Goal: Find specific page/section: Find specific page/section

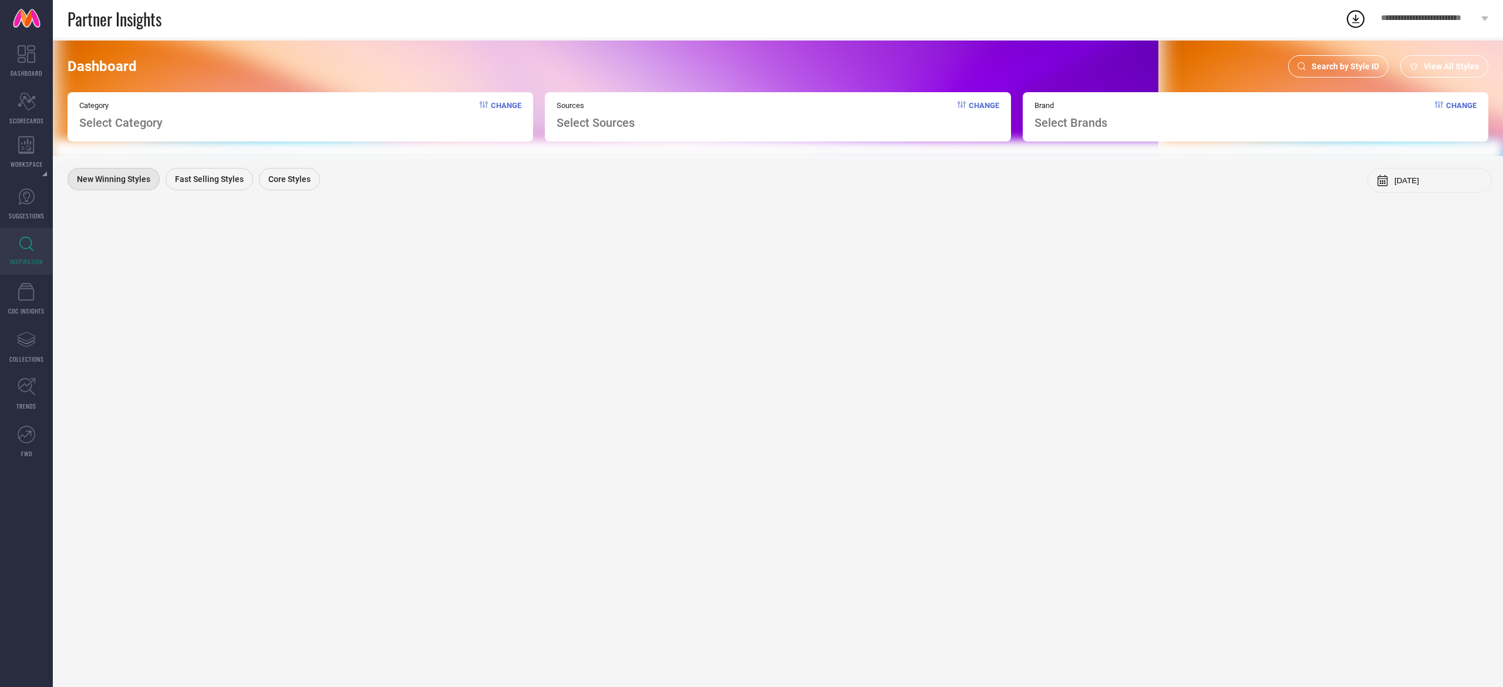
click at [1336, 59] on div "Search by Style ID" at bounding box center [1338, 66] width 100 height 22
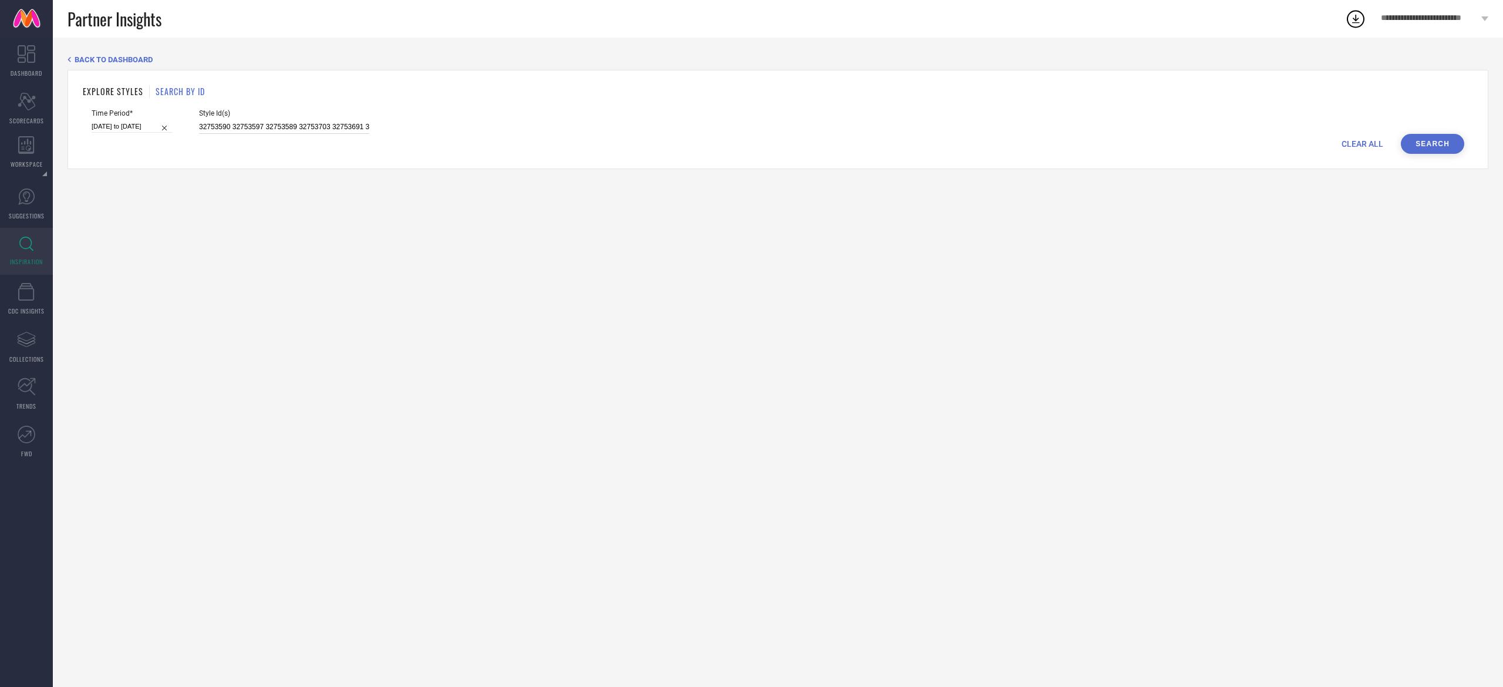
click at [310, 131] on input "32753590 32753597 32753589 32753703 32753691 32753695 32753600 32753553 3275372…" at bounding box center [284, 126] width 170 height 13
paste input "32753545 32753590 32753597 32753589 32753703 32753691 32753695 33329262 3332961…"
type input "32753545 32753590 32753597 32753589 32753703 32753691 32753695 33329262 3332961…"
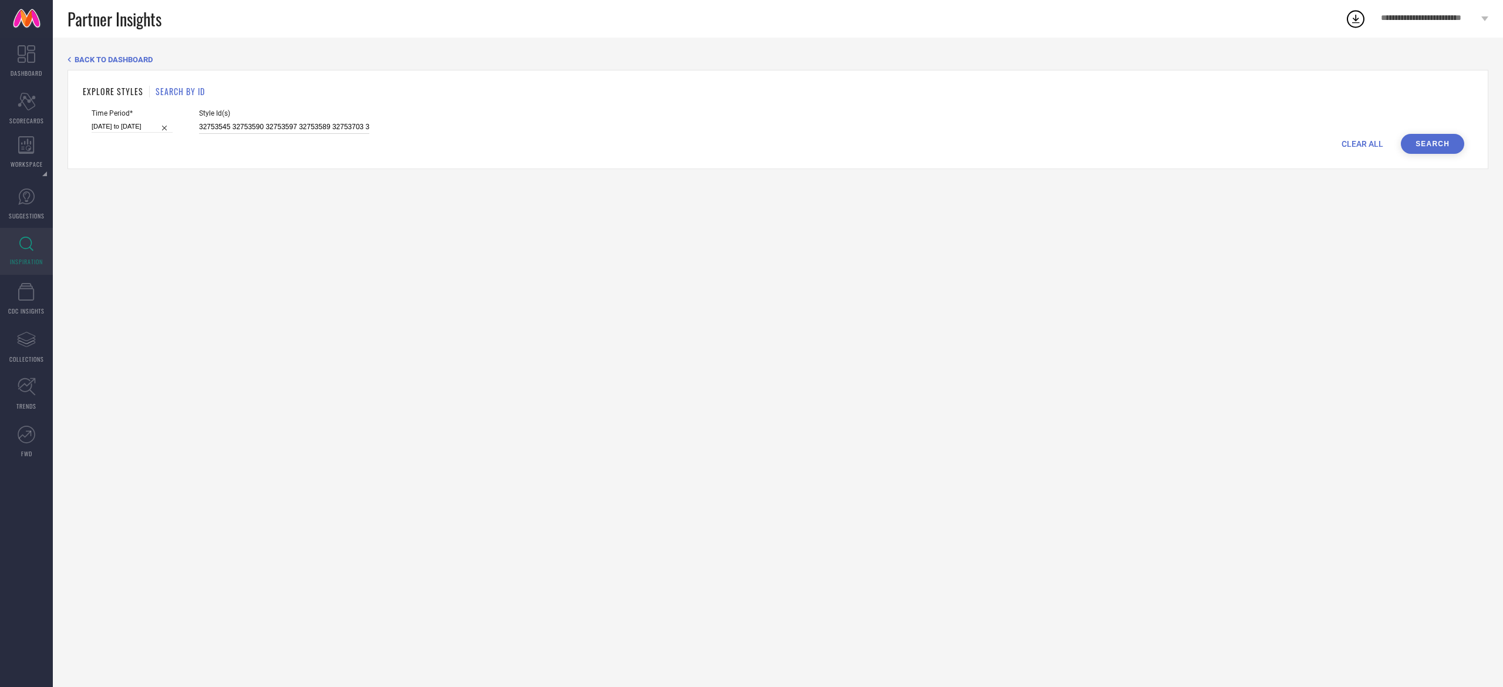
scroll to position [0, 259]
select select "6"
select select "2025"
select select "7"
select select "2025"
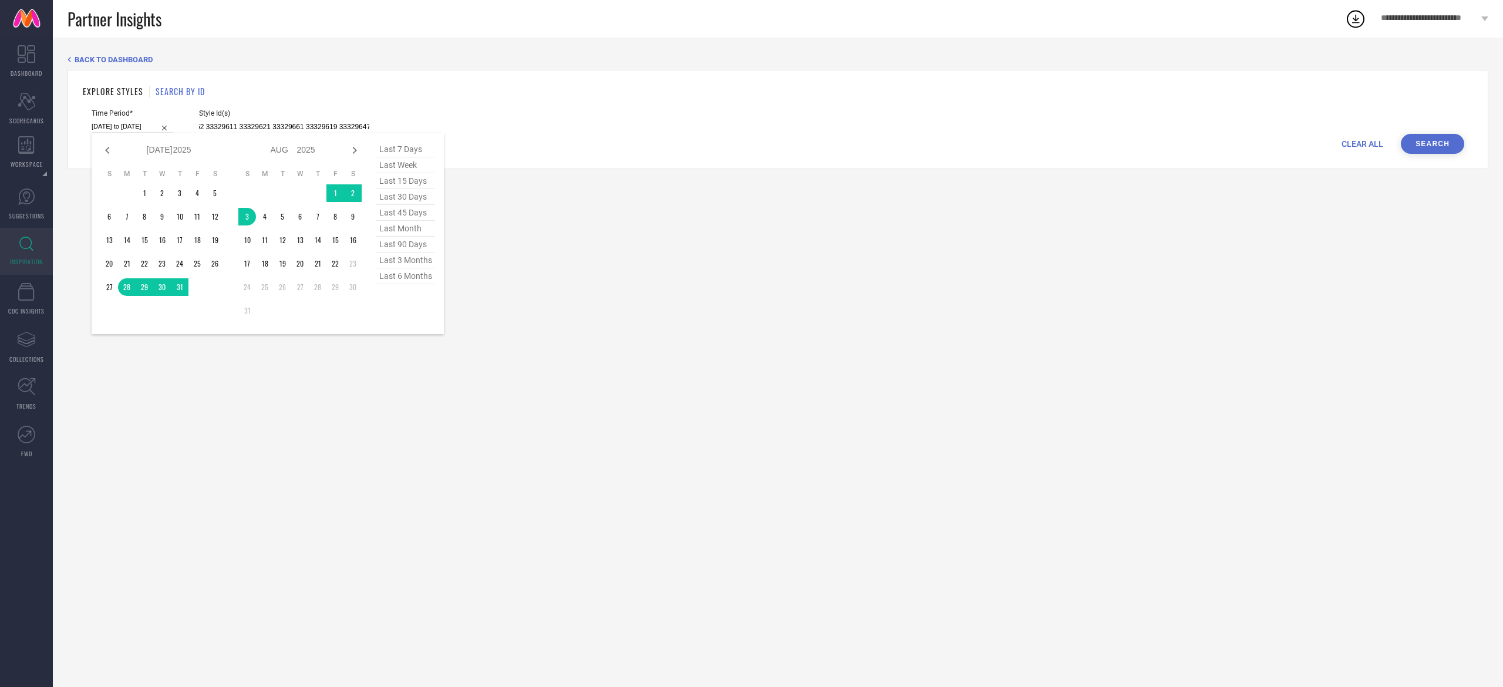
click at [154, 128] on input "[DATE] to [DATE]" at bounding box center [132, 126] width 81 height 12
type input "32753545 32753590 32753597 32753589 32753703 32753691 32753695 33329262 3332961…"
click at [410, 199] on span "last 30 days" at bounding box center [405, 197] width 59 height 16
type input "[DATE] to [DATE]"
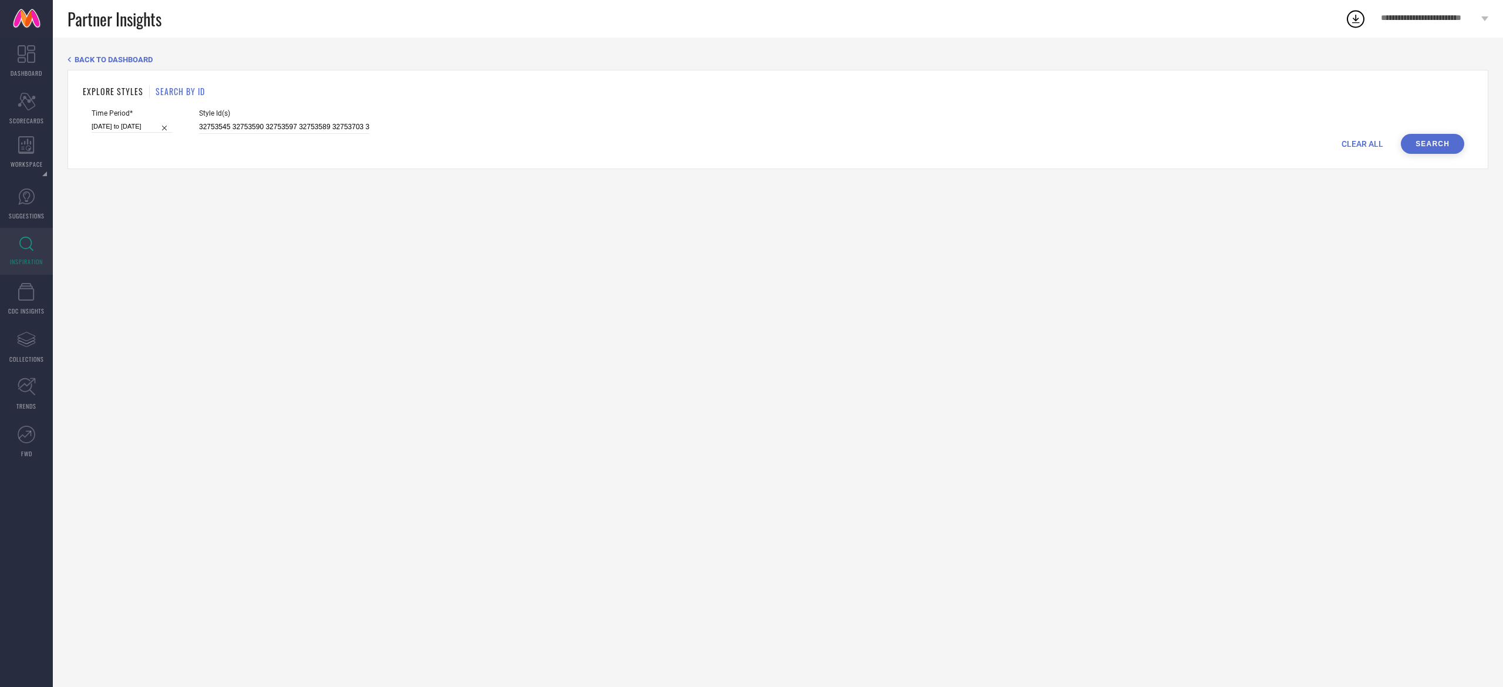
click at [1411, 142] on button "Search" at bounding box center [1431, 144] width 63 height 20
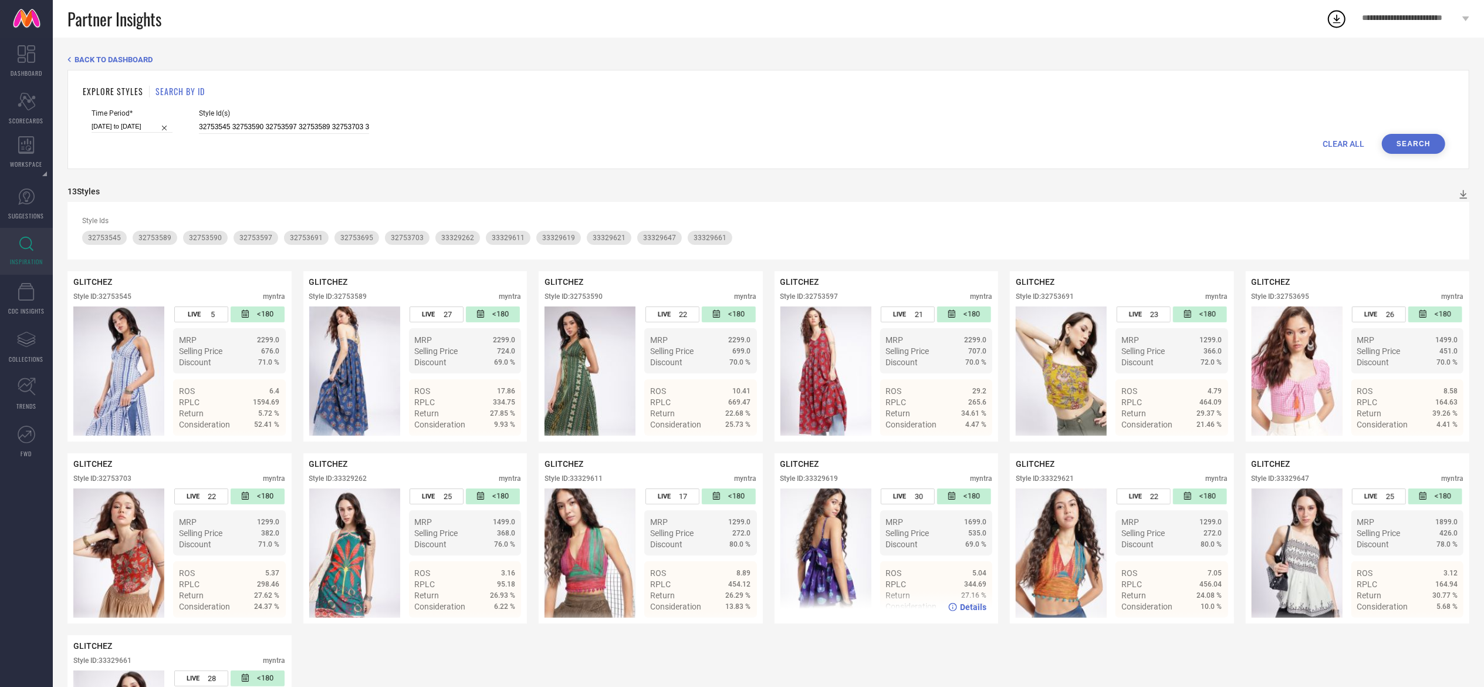
scroll to position [141, 0]
